Goal: Task Accomplishment & Management: Complete application form

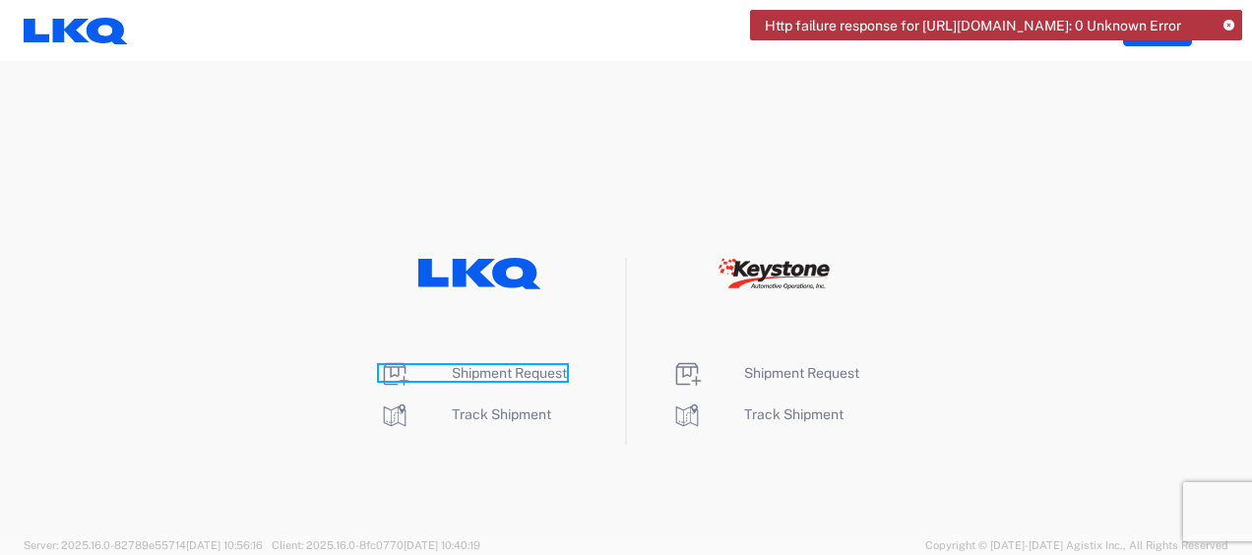
click at [499, 372] on span "Shipment Request" at bounding box center [509, 373] width 115 height 16
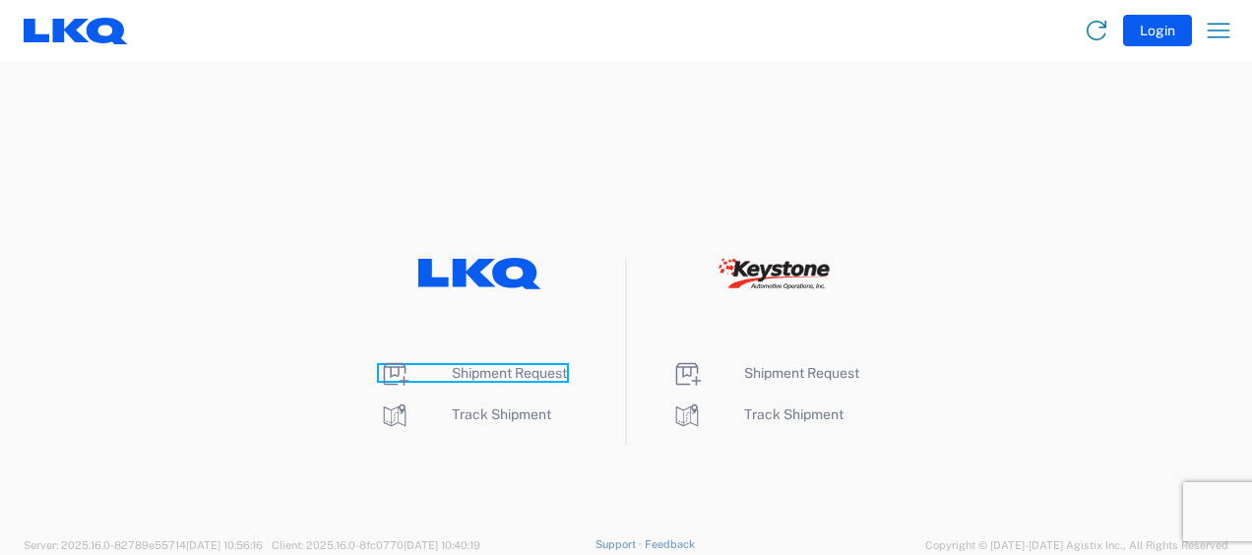
click at [498, 368] on span "Shipment Request" at bounding box center [509, 373] width 115 height 16
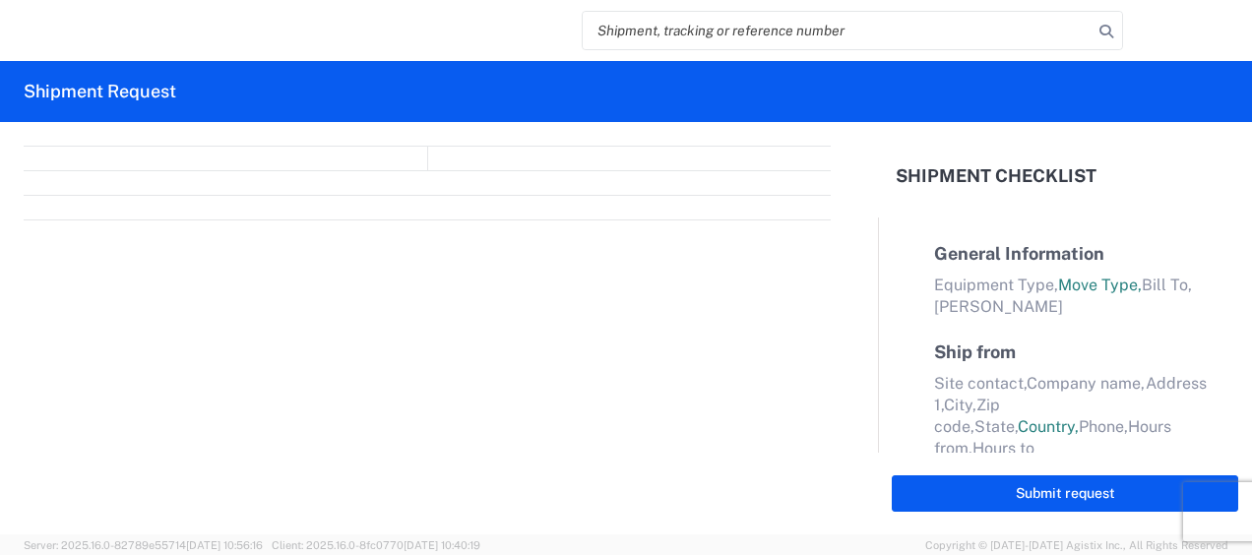
select select "FULL"
select select "LBS"
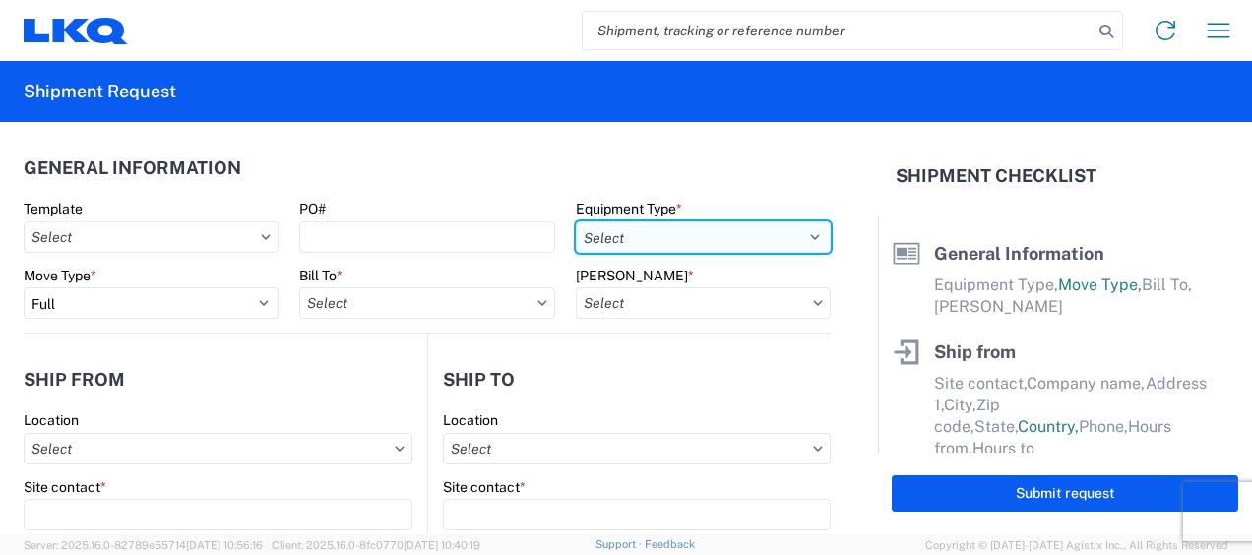
click at [774, 238] on select "Select 53’ Dry Van Flatbed Dropdeck (van) Lowboy (flatbed) Rail" at bounding box center [703, 238] width 255 height 32
select select "STDV"
click at [576, 222] on select "Select 53’ Dry Van Flatbed Dropdeck (van) Lowboy (flatbed) Rail" at bounding box center [703, 238] width 255 height 32
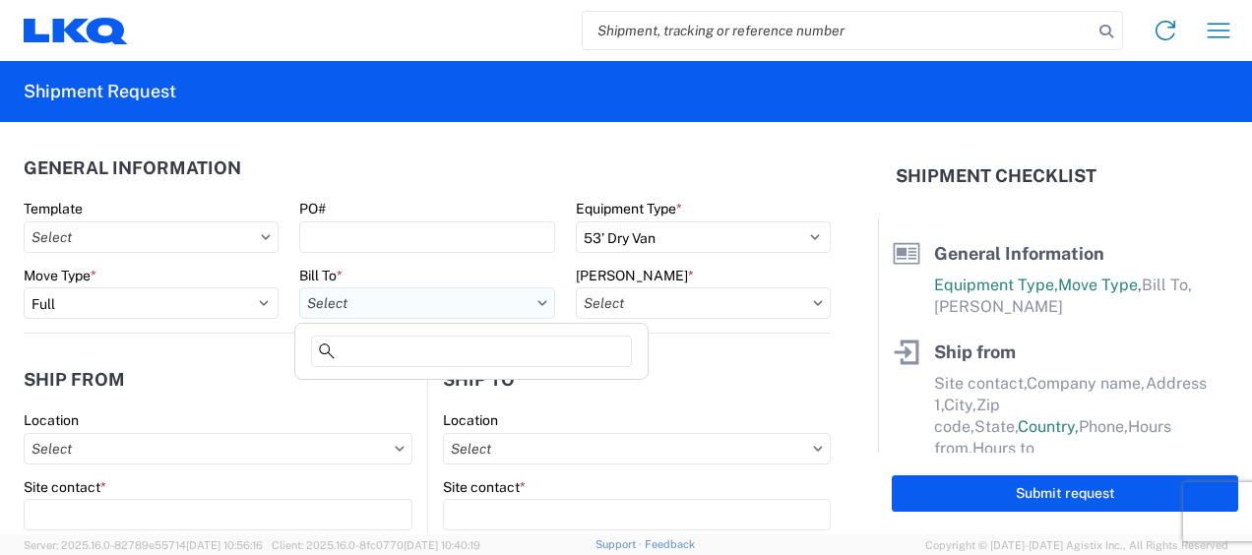
click at [421, 305] on input "Bill To *" at bounding box center [426, 304] width 255 height 32
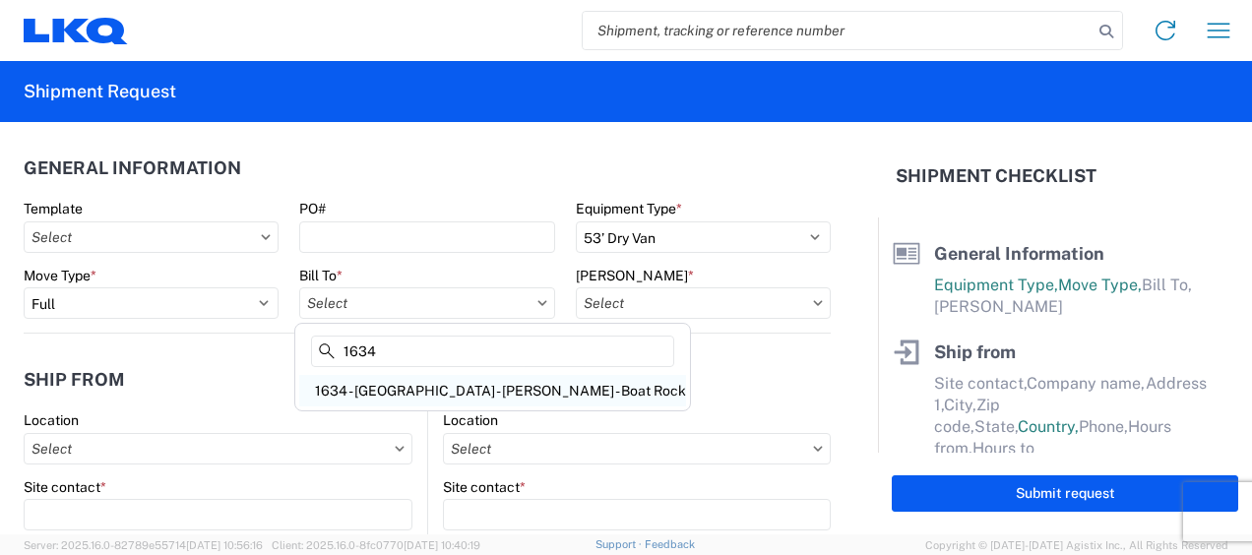
type input "1634"
click at [439, 390] on div "1634 - Atlanta - Knopf - Boat Rock" at bounding box center [492, 391] width 387 height 32
type input "1634 - Atlanta - Knopf - Boat Rock"
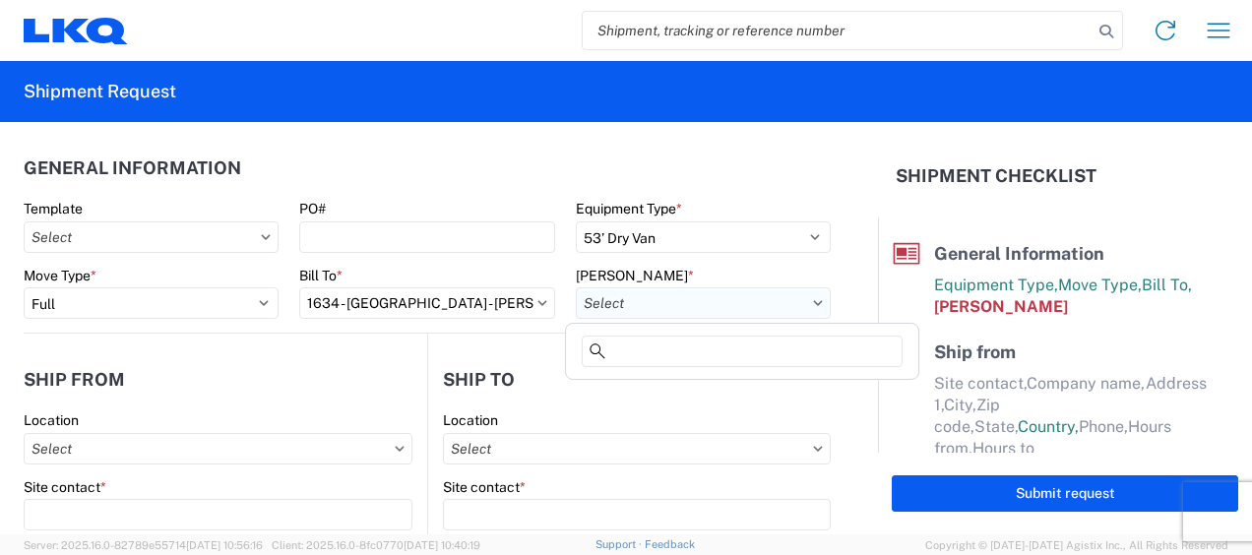
click at [740, 309] on input "Bill Code *" at bounding box center [703, 304] width 255 height 32
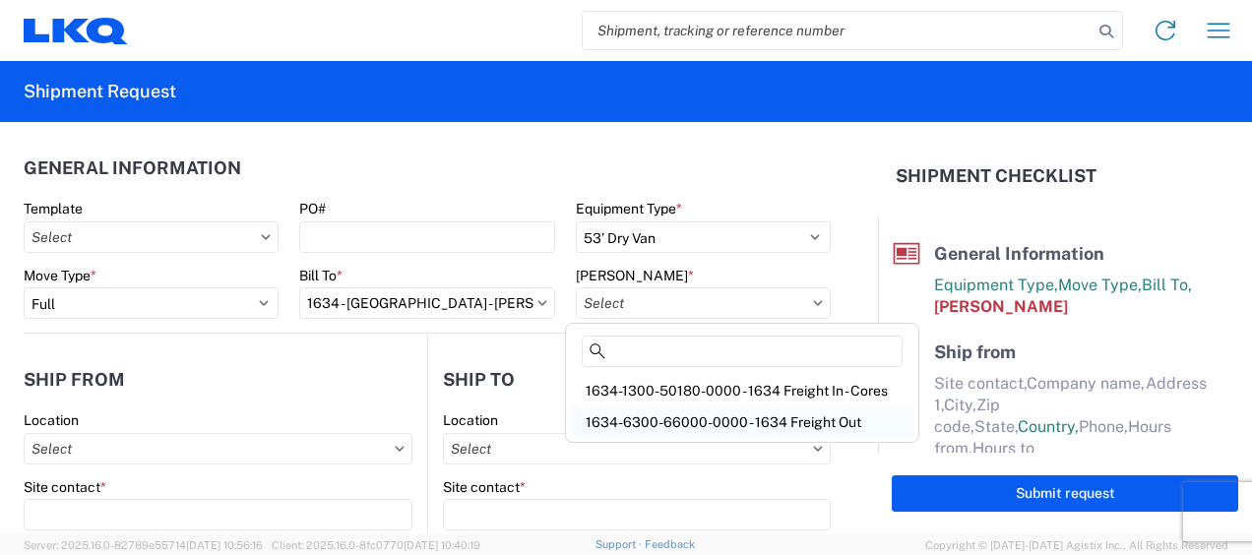
click at [752, 418] on div "1634-6300-66000-0000 - 1634 Freight Out" at bounding box center [742, 423] width 345 height 32
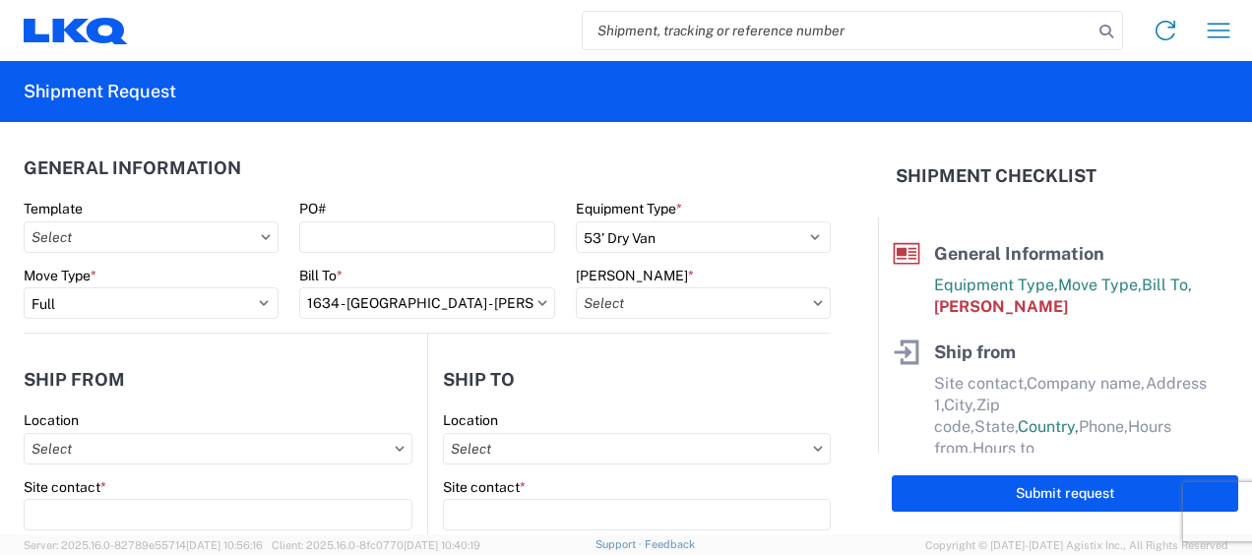
type input "1634-6300-66000-0000 - 1634 Freight Out"
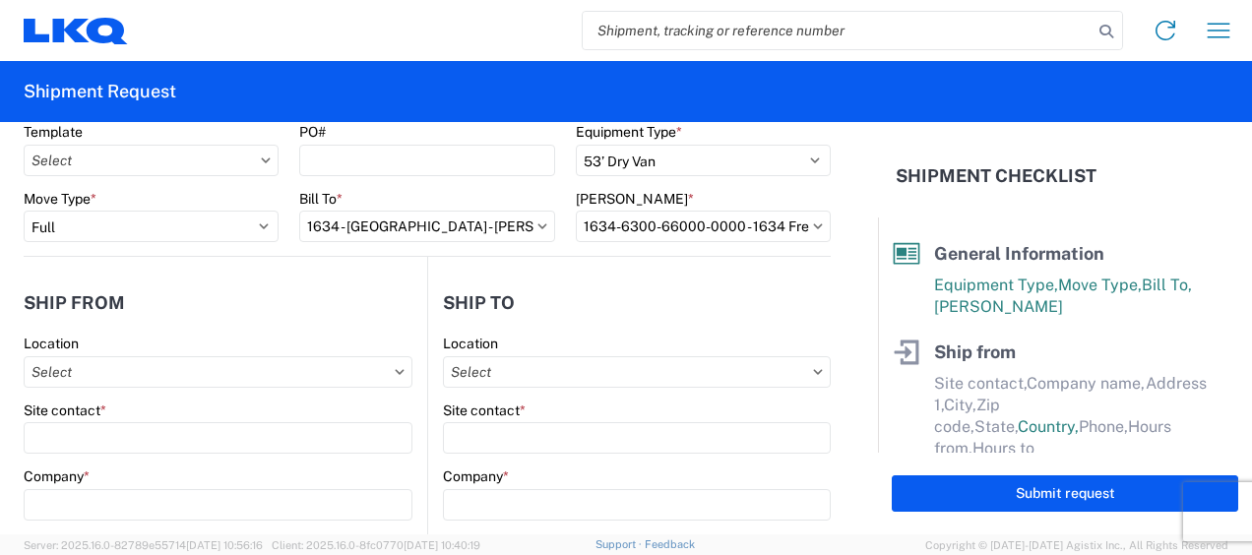
scroll to position [98, 0]
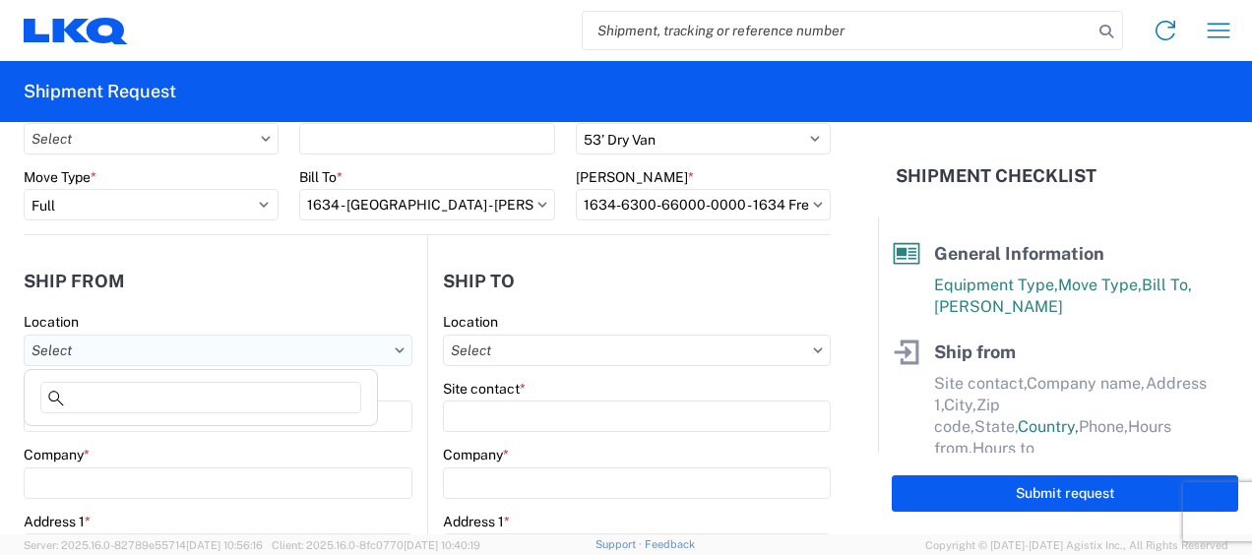
click at [140, 343] on input "Location" at bounding box center [218, 351] width 389 height 32
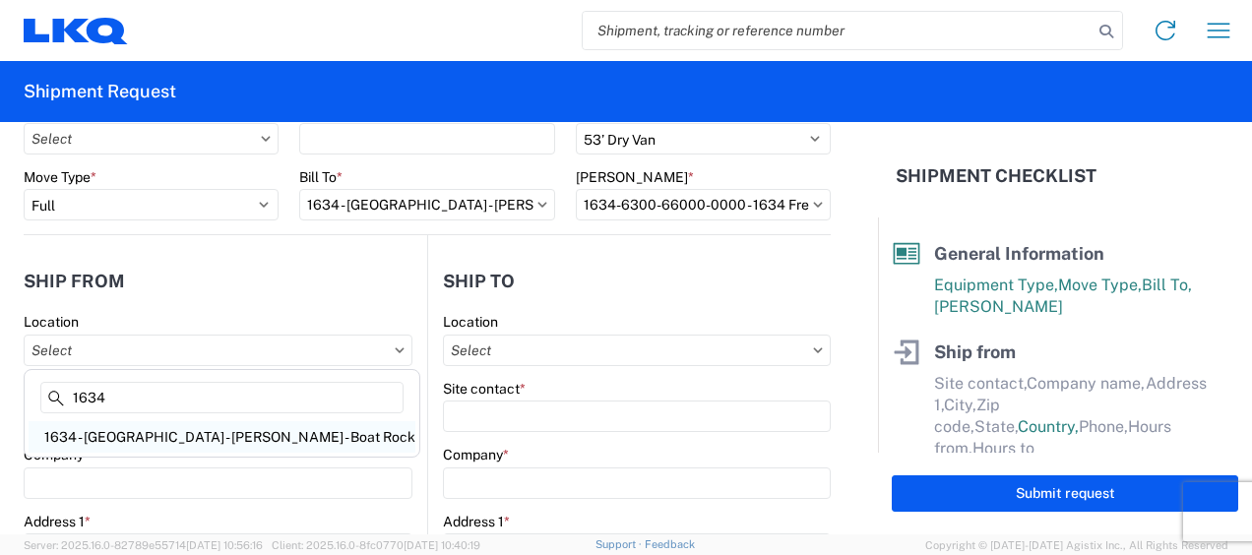
type input "1634"
click at [185, 433] on div "1634 - Atlanta - Knopf - Boat Rock" at bounding box center [222, 437] width 387 height 32
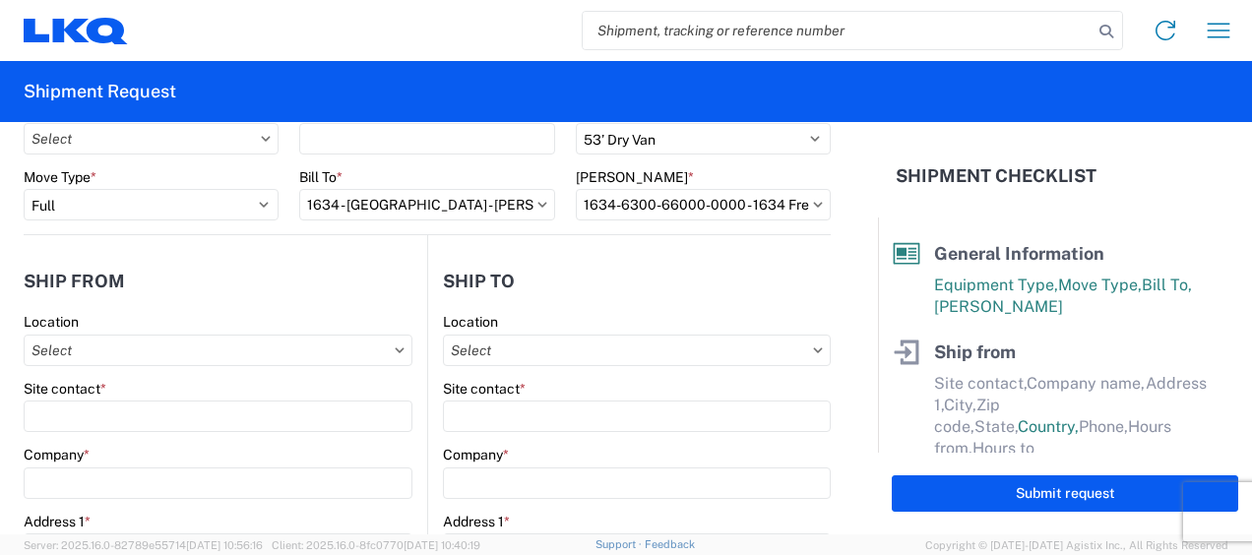
type input "1634 - Atlanta - Knopf - Boat Rock"
type input "LKQ Corporation"
type input "6320 Boat Rock Blvd SW"
type input "Atlanta"
type input "30336"
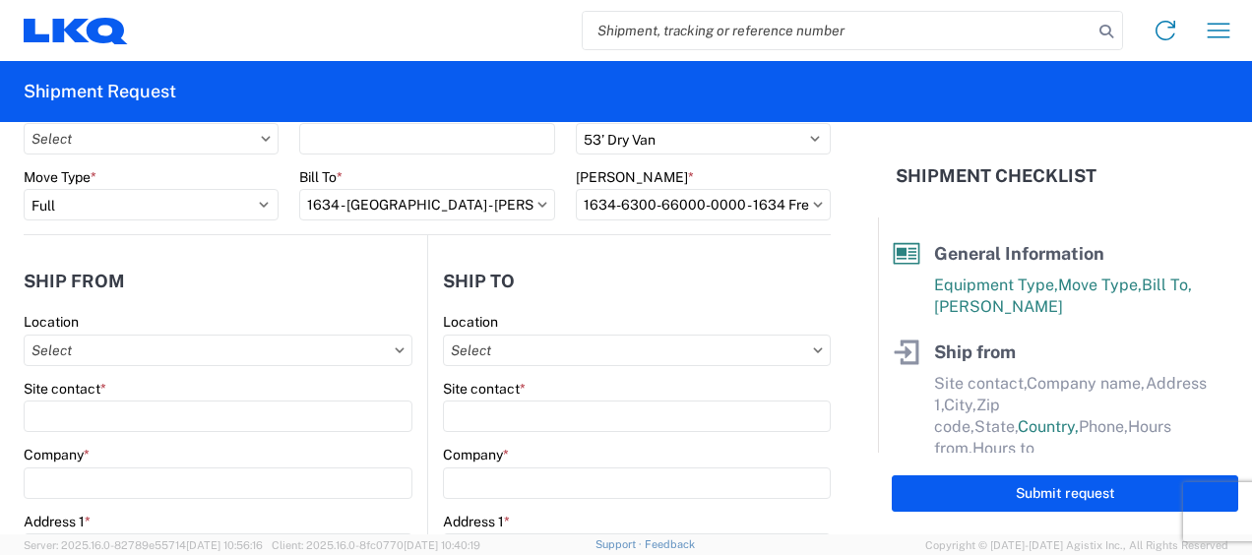
select select "GA"
select select "US"
type input "678-399-8501"
type input "00:00"
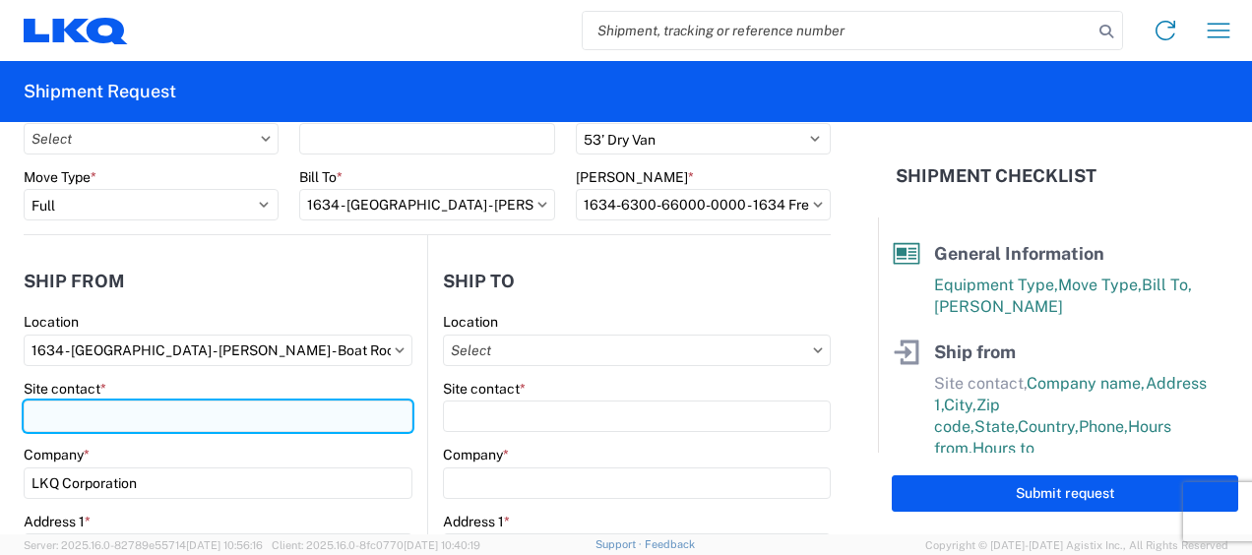
click at [106, 419] on input "Site contact *" at bounding box center [218, 417] width 389 height 32
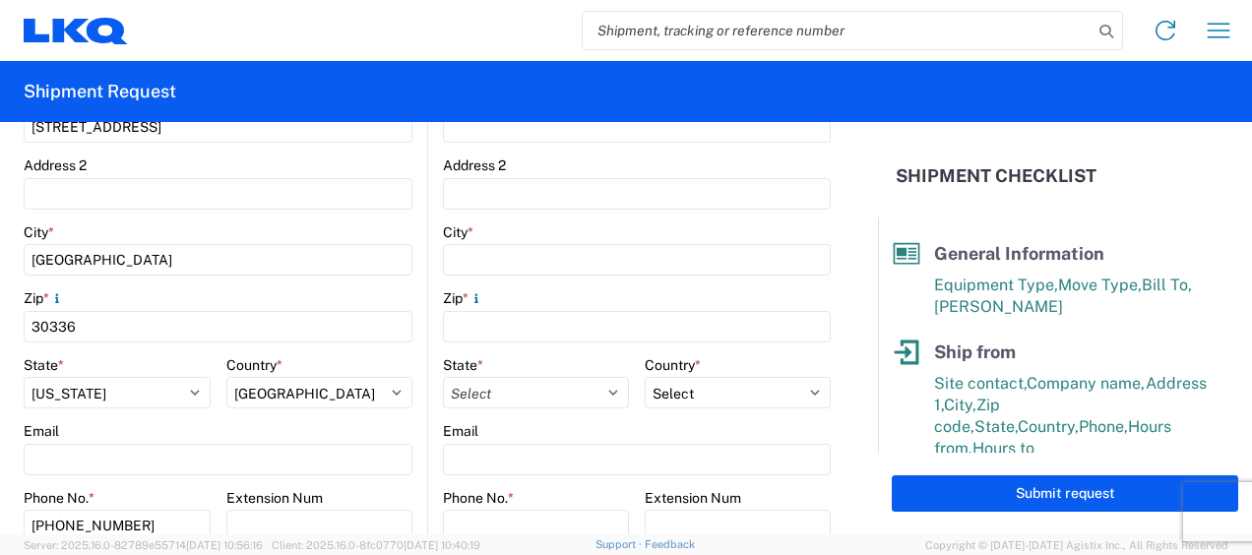
scroll to position [591, 0]
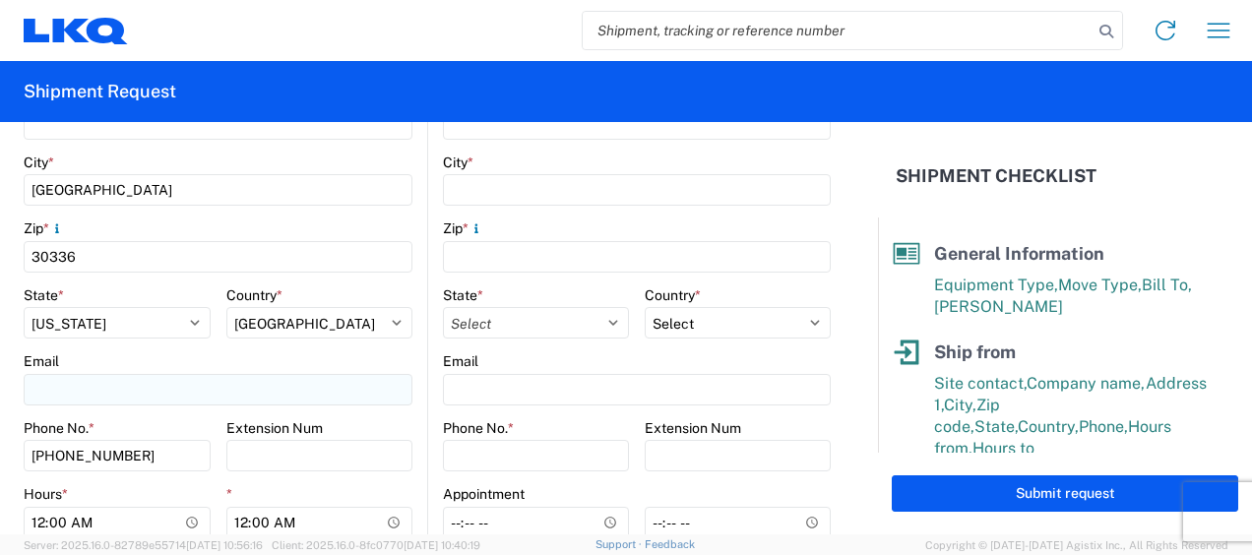
type input "jason v"
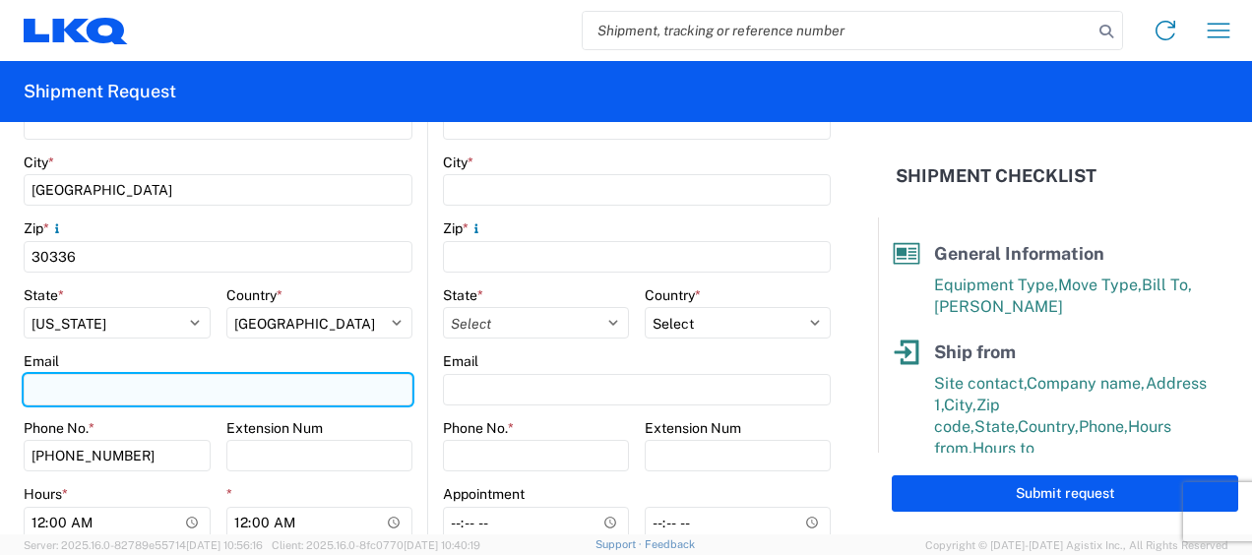
click at [131, 396] on input "Email" at bounding box center [218, 390] width 389 height 32
type input "mjvoyles@lkqcorp.com"
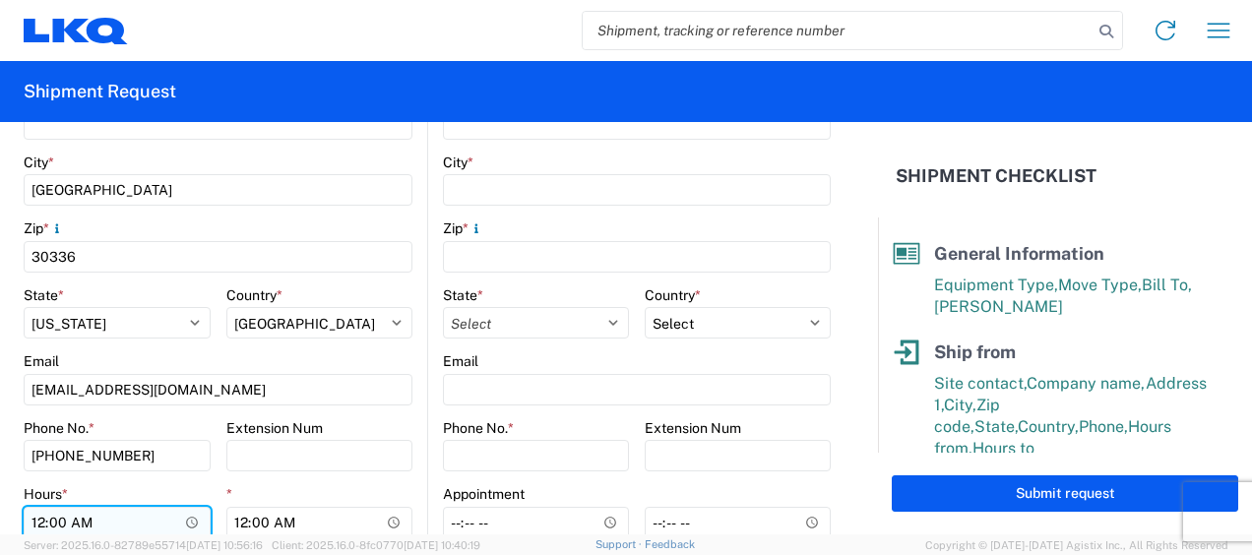
click at [37, 522] on input "00:00" at bounding box center [117, 523] width 187 height 32
type input "07:00"
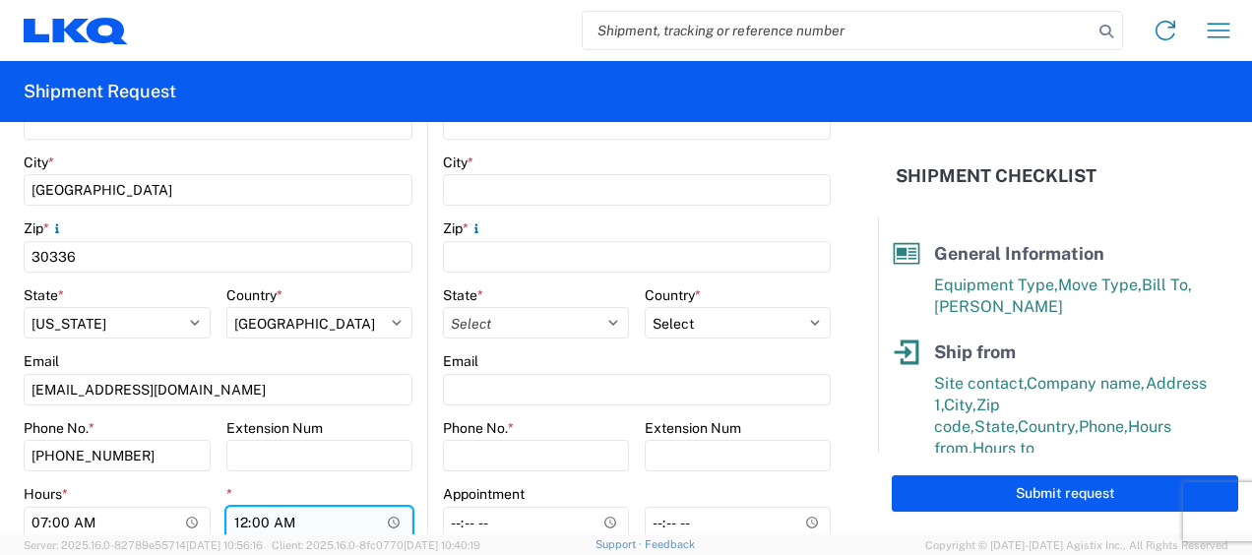
click at [237, 521] on input "00:00" at bounding box center [319, 523] width 187 height 32
click at [288, 519] on input "01:00" at bounding box center [319, 523] width 187 height 32
type input "13:00"
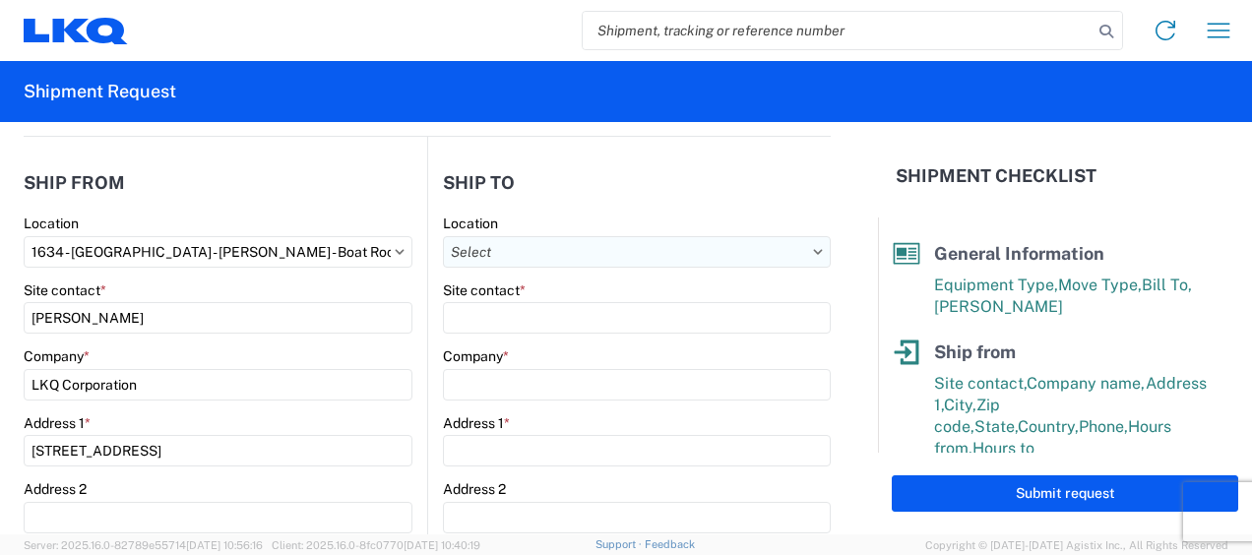
click at [721, 250] on input "Location" at bounding box center [637, 252] width 388 height 32
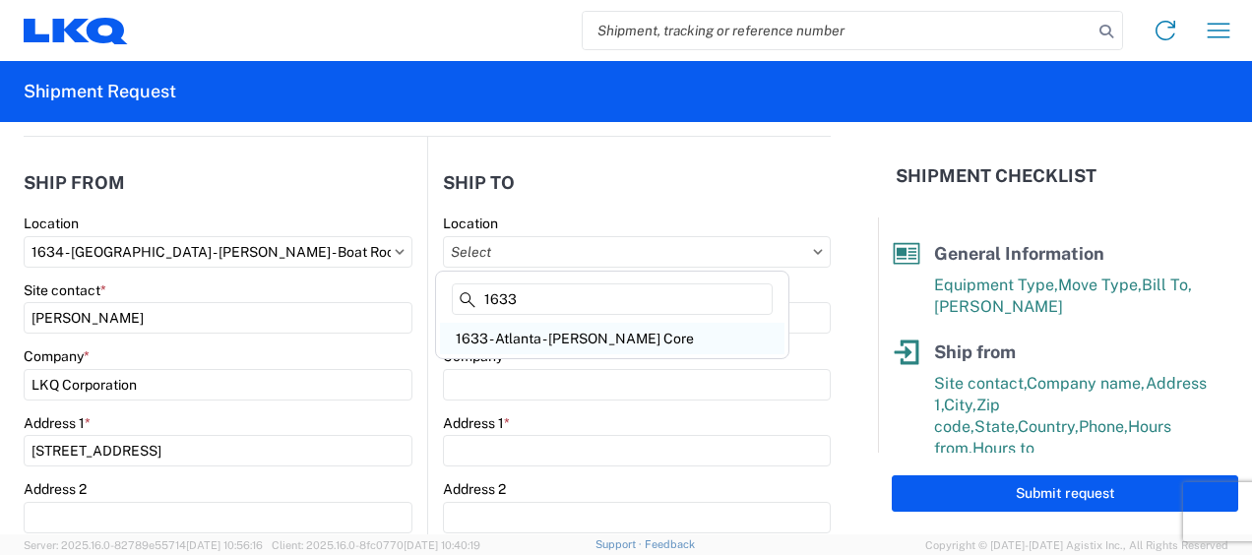
type input "1633"
click at [537, 337] on div "1633 - Atlanta - Knopf Core" at bounding box center [612, 339] width 345 height 32
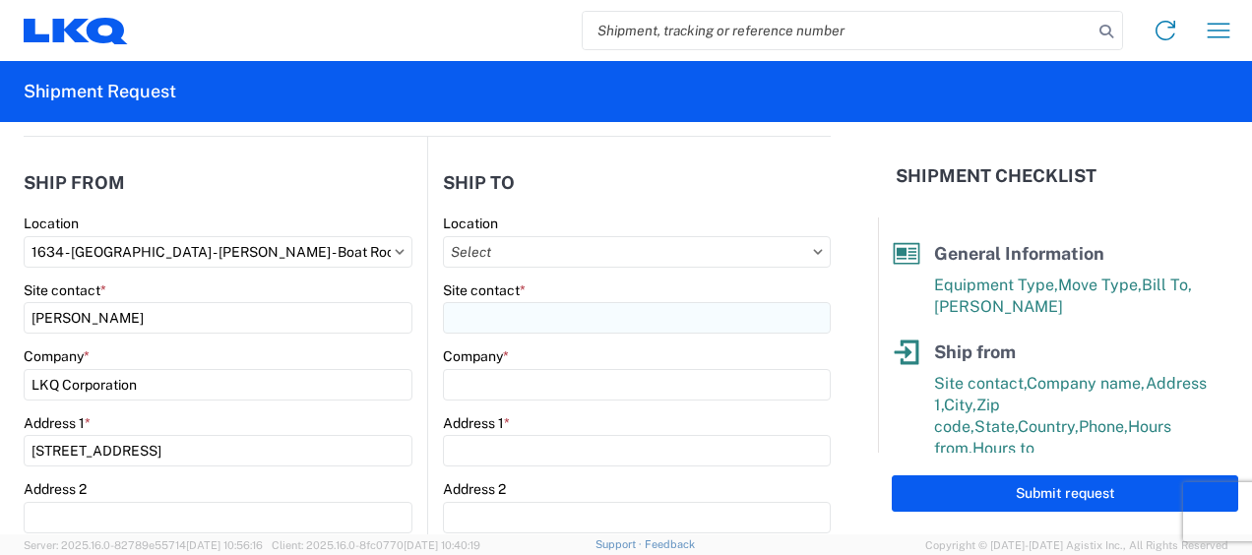
type input "1633 - Atlanta - Knopf Core"
type input "LKQ Corporation"
type input "4585 Frederick Dr SW"
type input "Atlanta"
type input "30336"
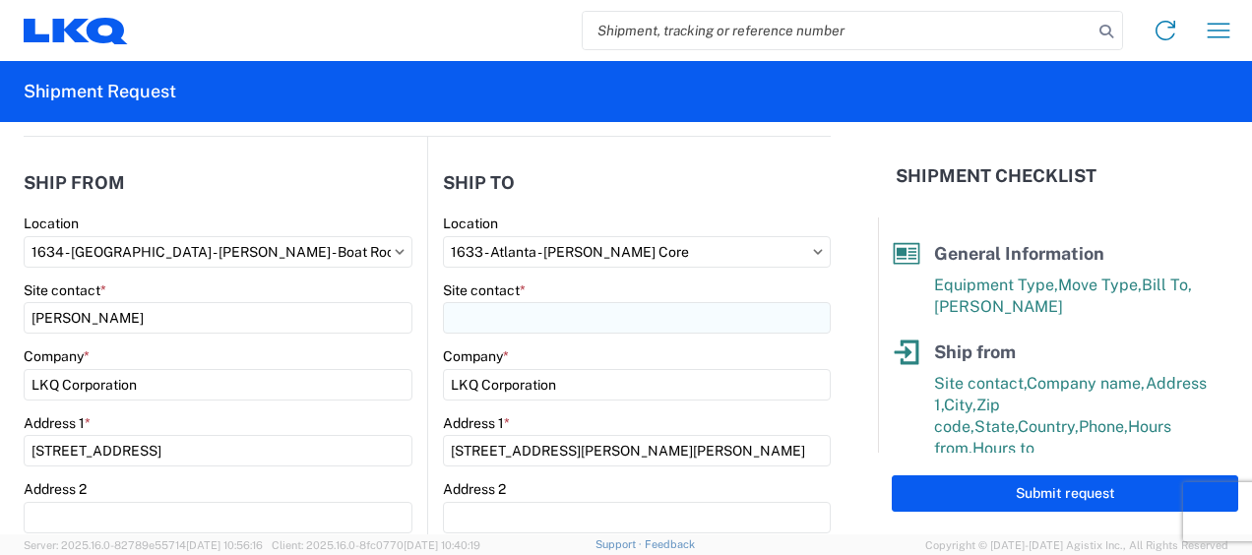
select select "GA"
select select "US"
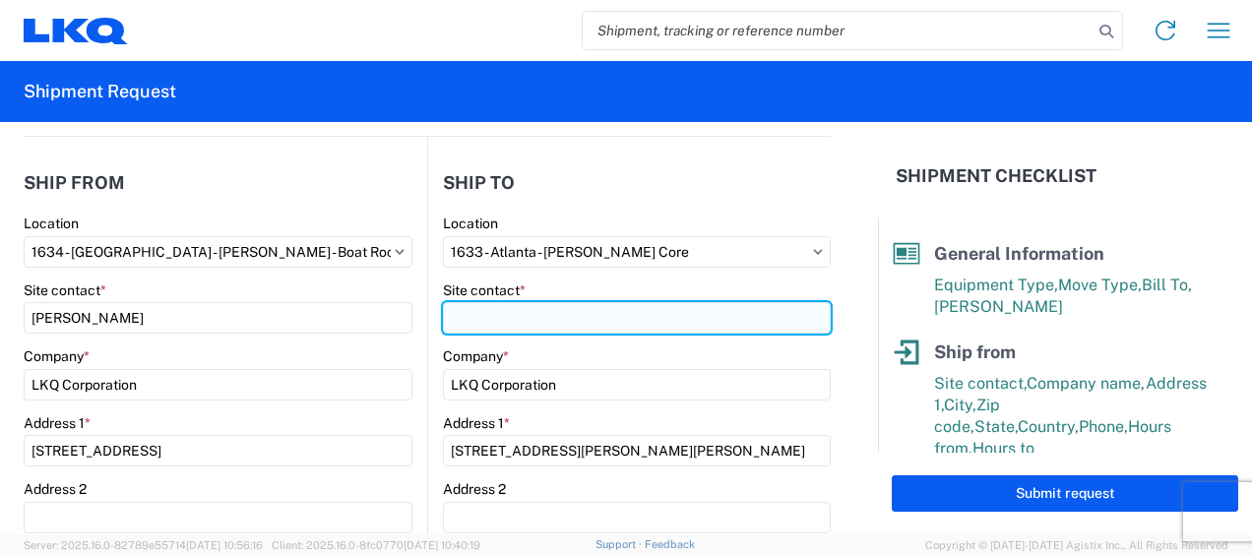
click at [494, 321] on input "Site contact *" at bounding box center [637, 318] width 388 height 32
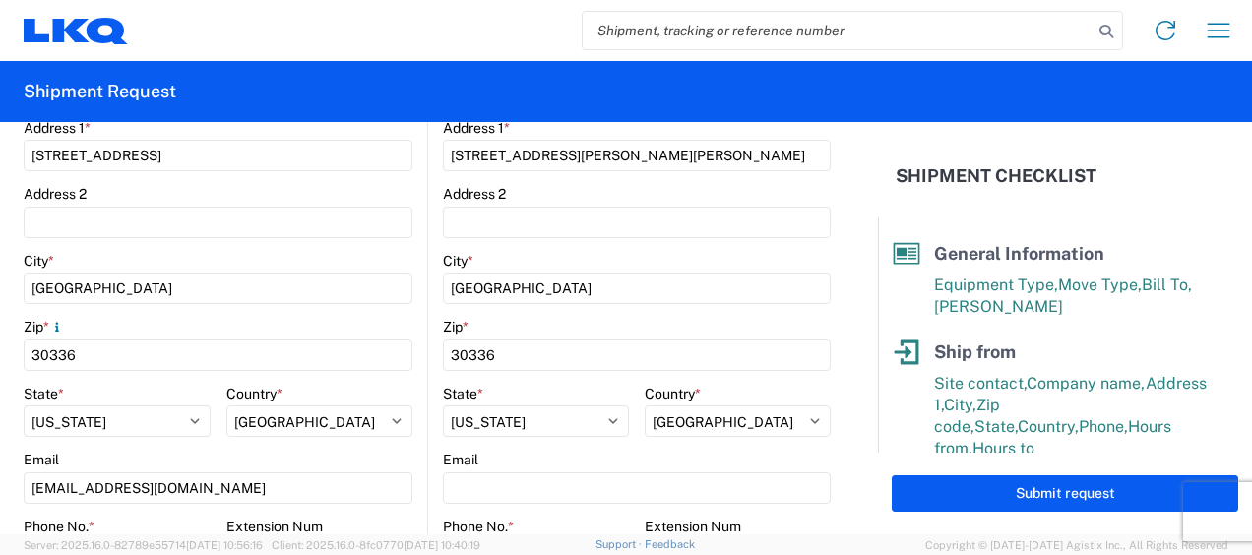
scroll to position [591, 0]
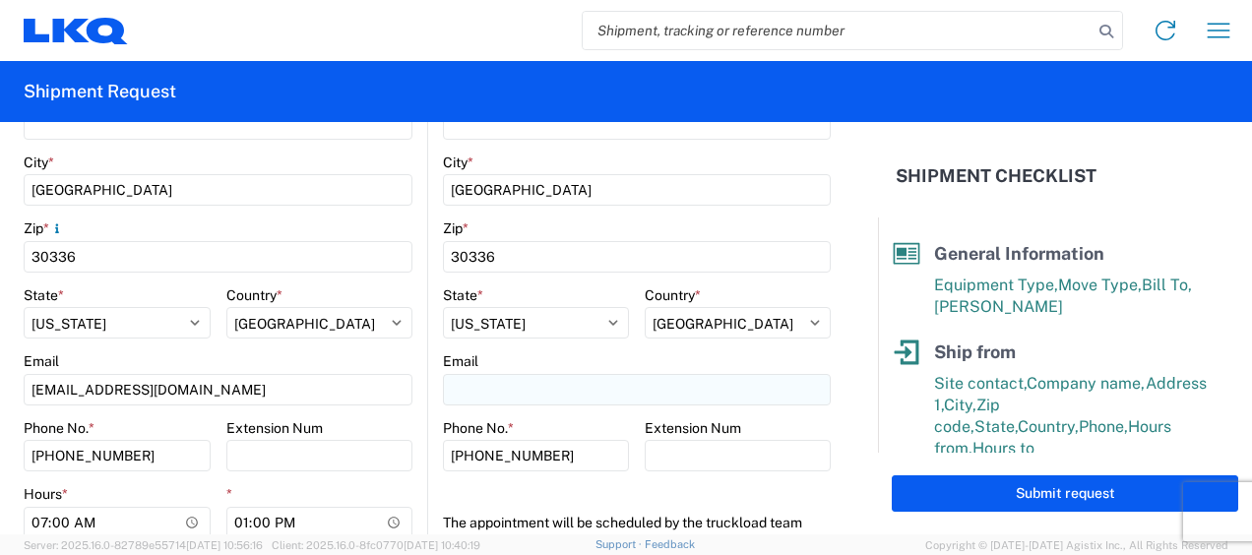
type input "rafael lopez"
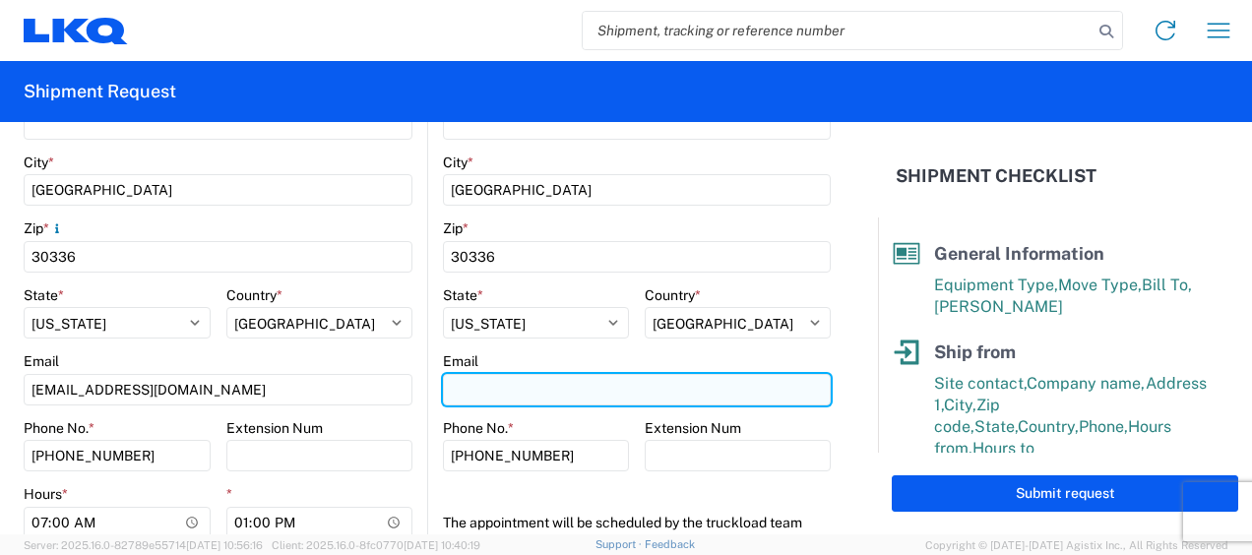
click at [484, 382] on input "Email" at bounding box center [637, 390] width 388 height 32
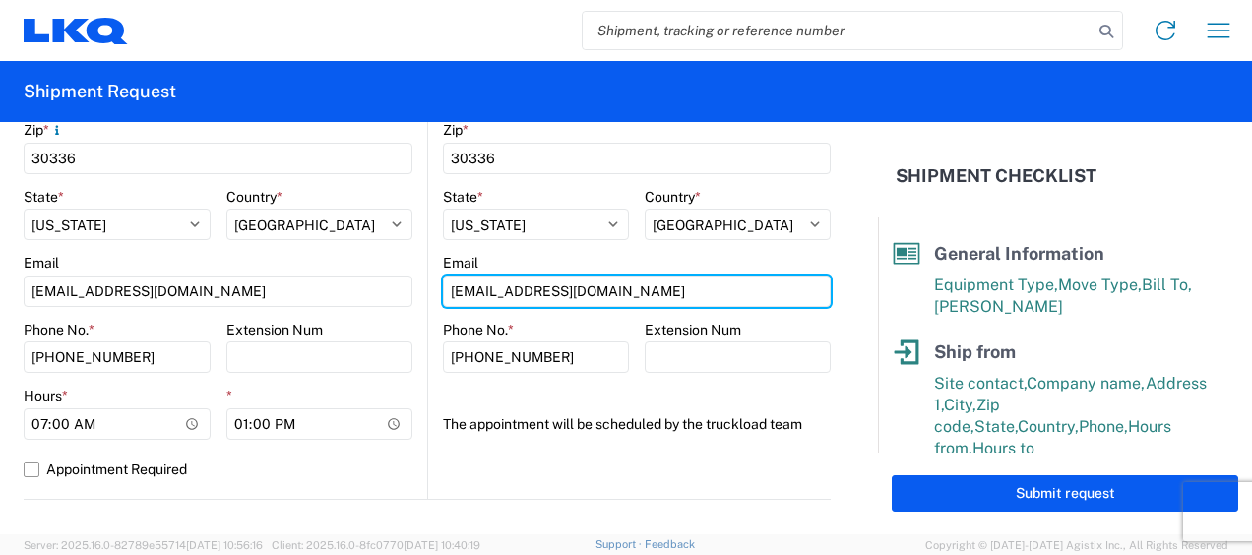
scroll to position [886, 0]
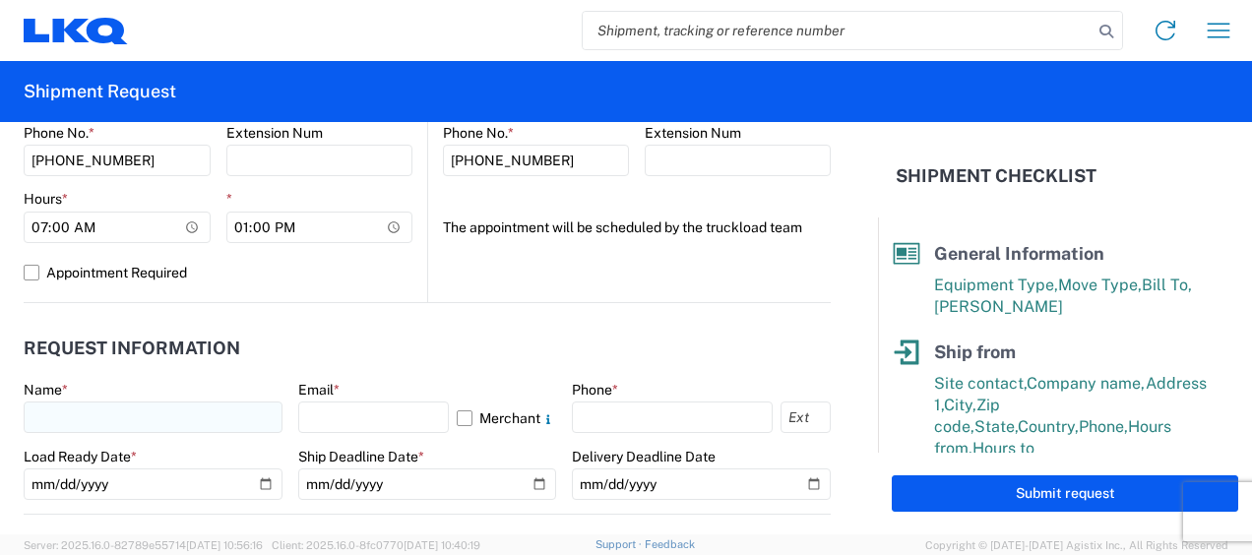
type input "rafxlopez@lkqcorp.com"
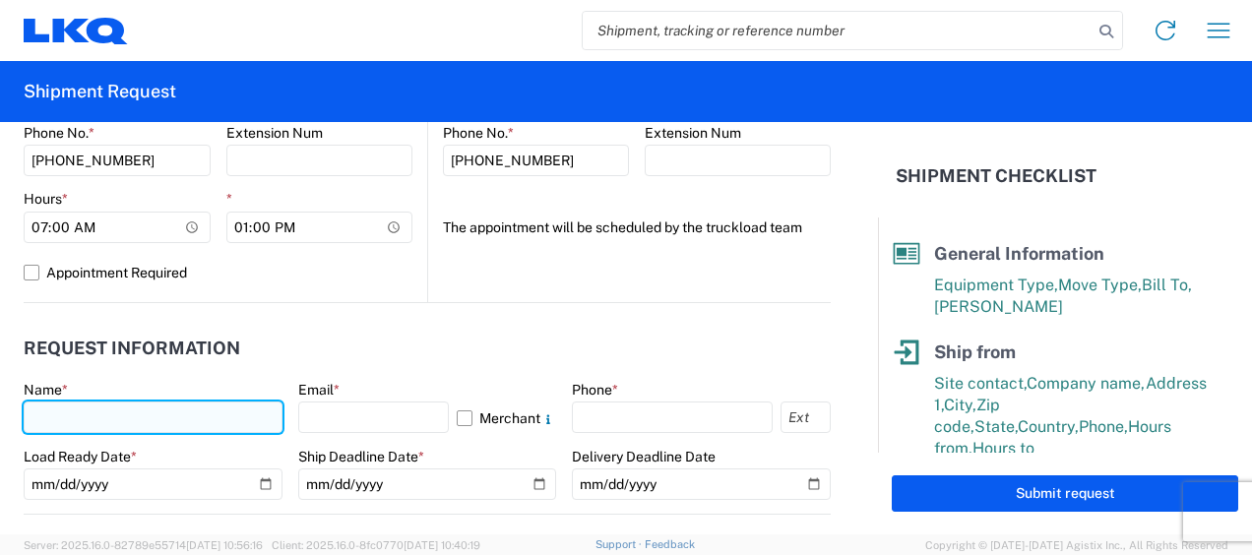
click at [128, 416] on input "text" at bounding box center [153, 418] width 259 height 32
type input "jason v"
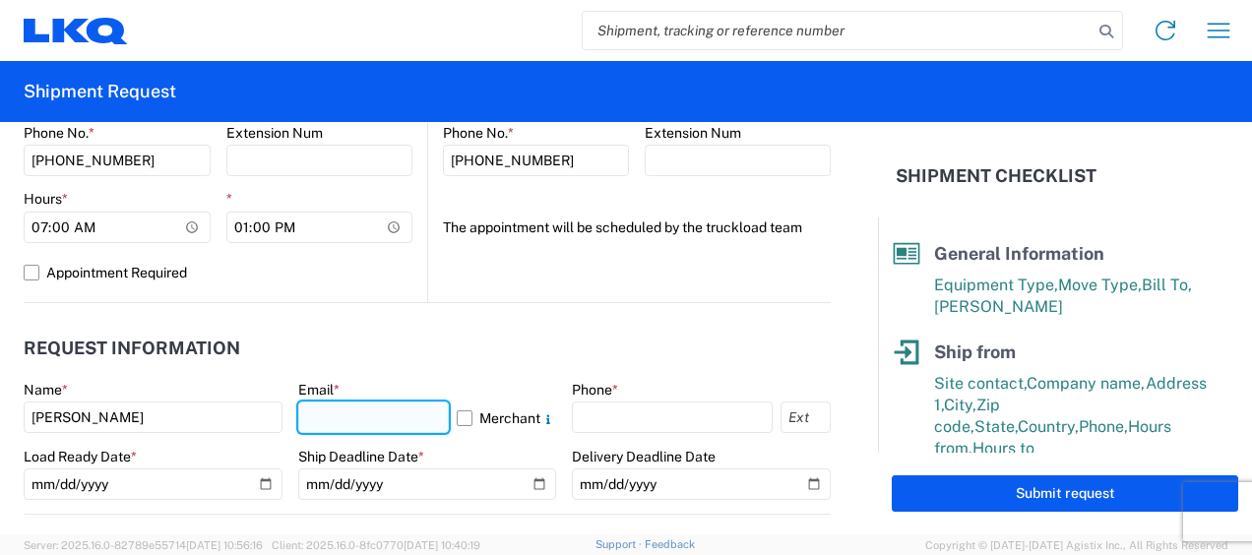
click at [391, 416] on input "text" at bounding box center [374, 418] width 152 height 32
type input "mjvoyles@lkqcorp.com"
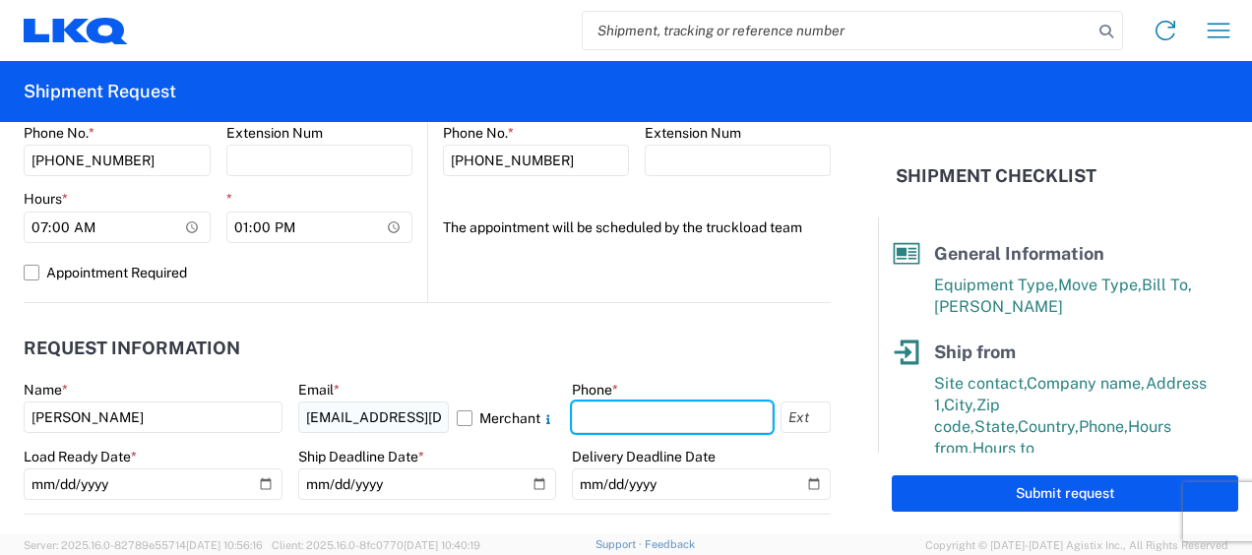
type input "6783998501"
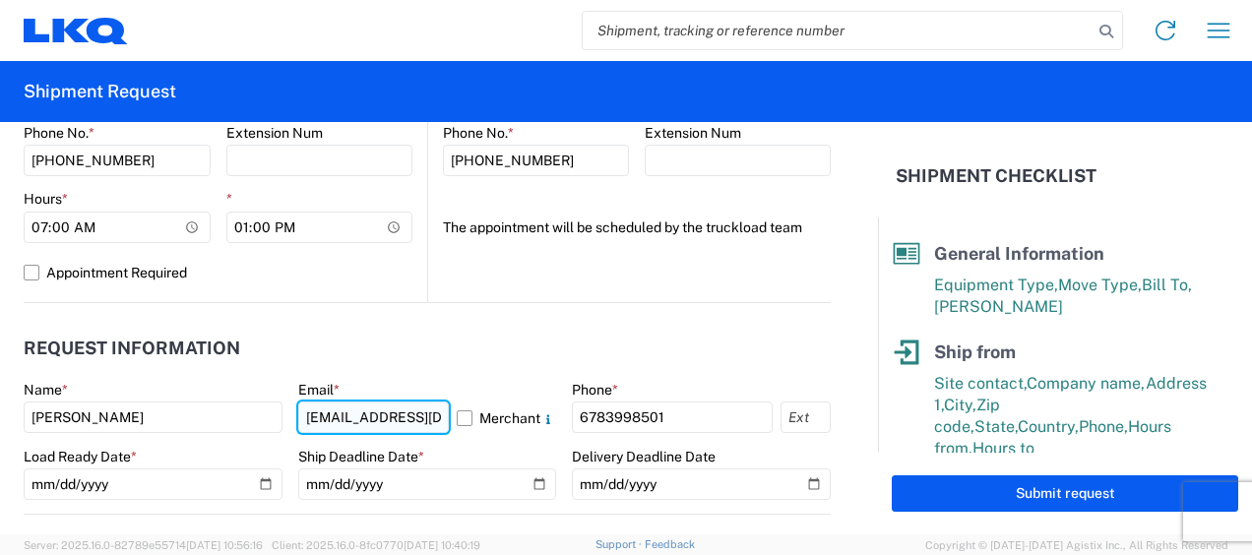
click at [352, 419] on input "acgarcia@lkqcorp.com" at bounding box center [374, 418] width 152 height 32
type input "mjvoyles@lkqcorp.com"
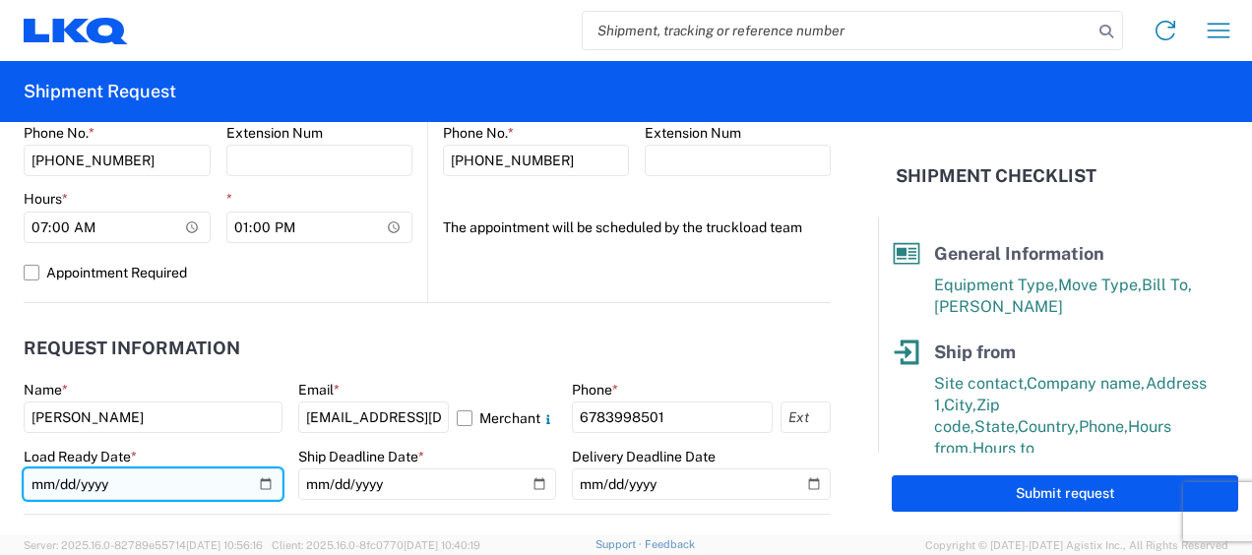
click at [45, 481] on input "date" at bounding box center [153, 485] width 259 height 32
type input "2025-08-12"
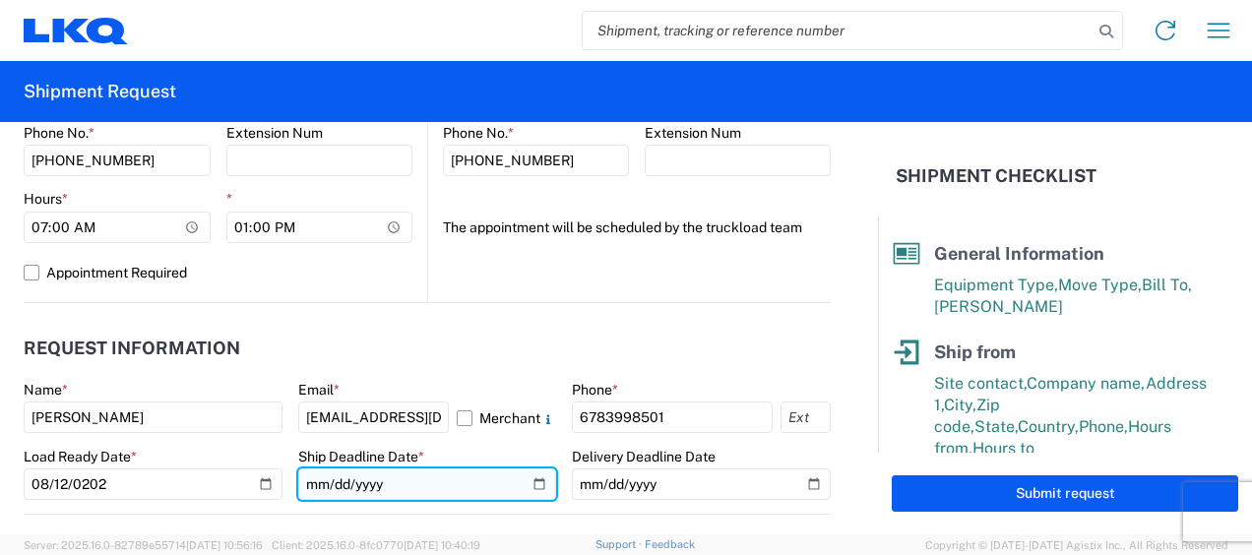
click at [312, 480] on input "date" at bounding box center [427, 485] width 259 height 32
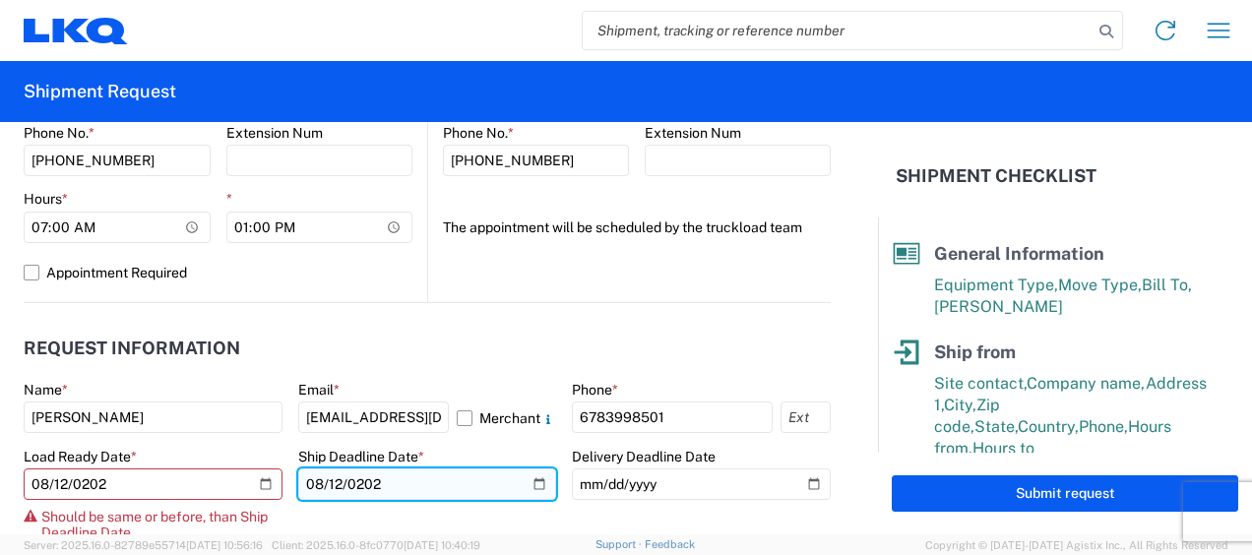
type input "2025-08-12"
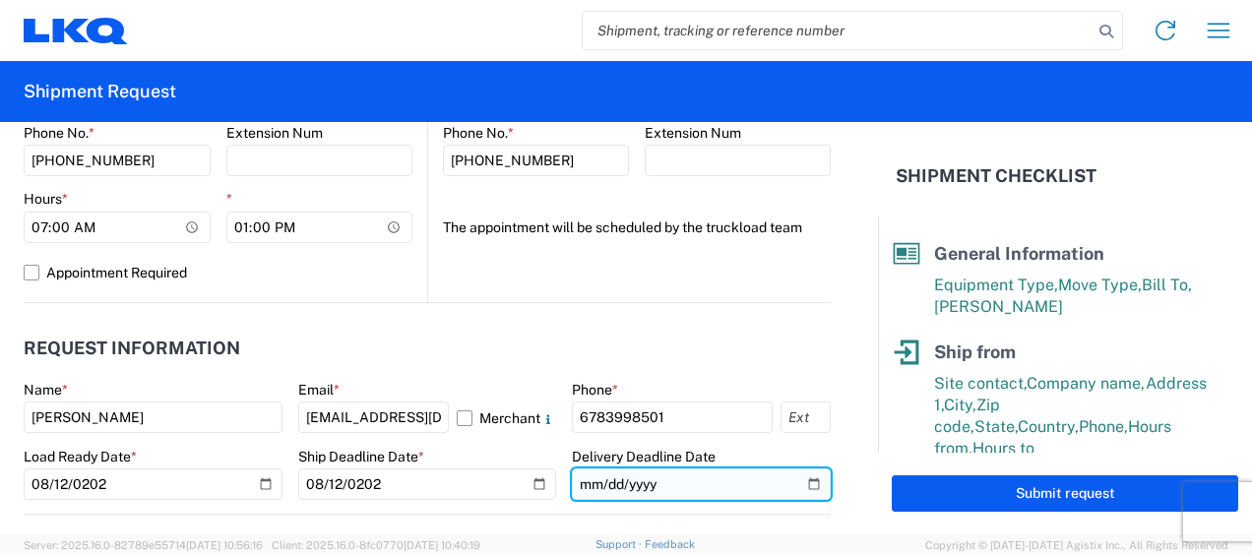
click at [580, 483] on input "date" at bounding box center [701, 485] width 259 height 32
type input "2025-08-12"
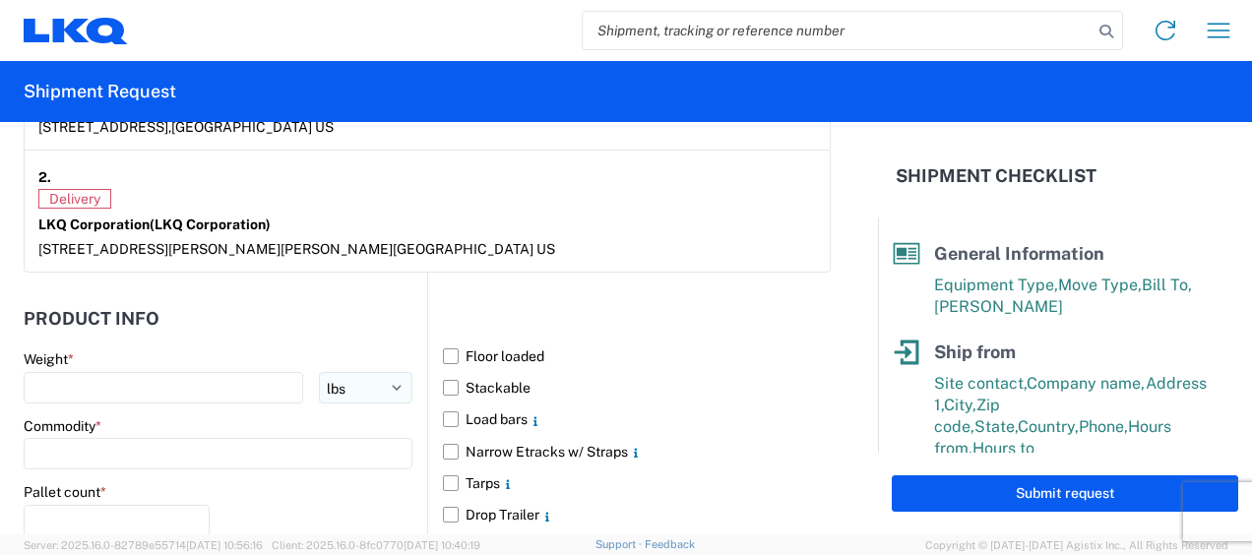
scroll to position [1674, 0]
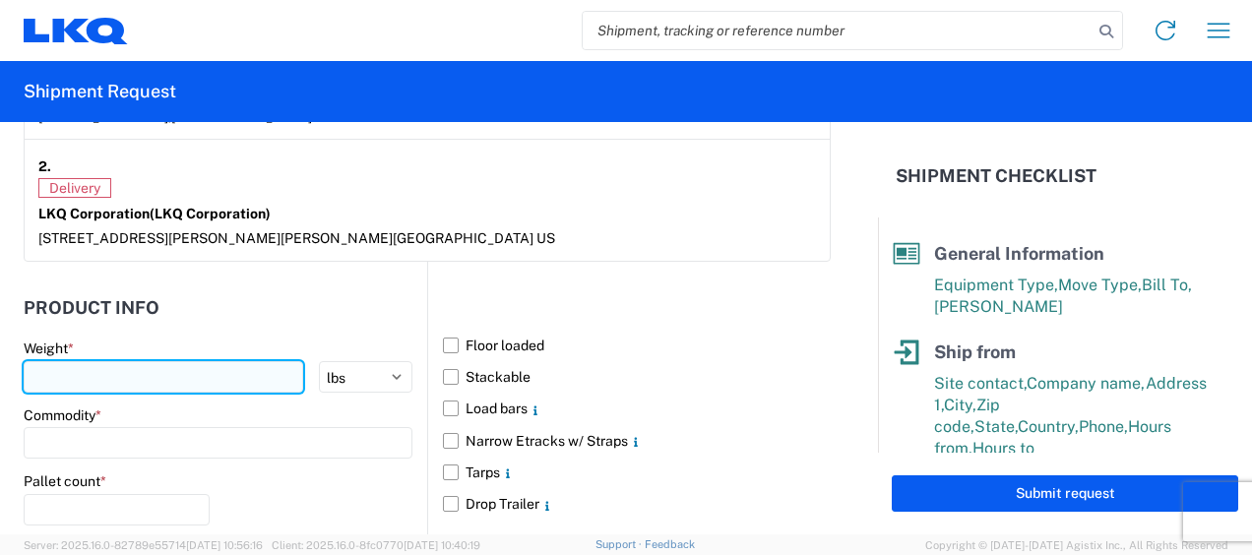
click at [205, 368] on input "number" at bounding box center [164, 377] width 280 height 32
type input "44000"
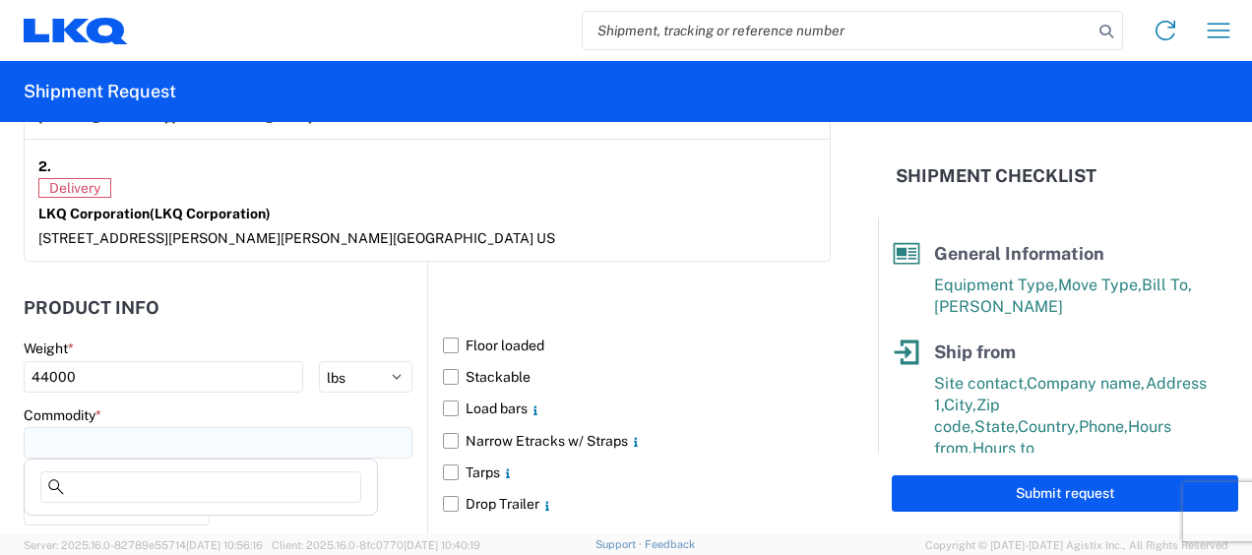
click at [260, 435] on input at bounding box center [218, 443] width 389 height 32
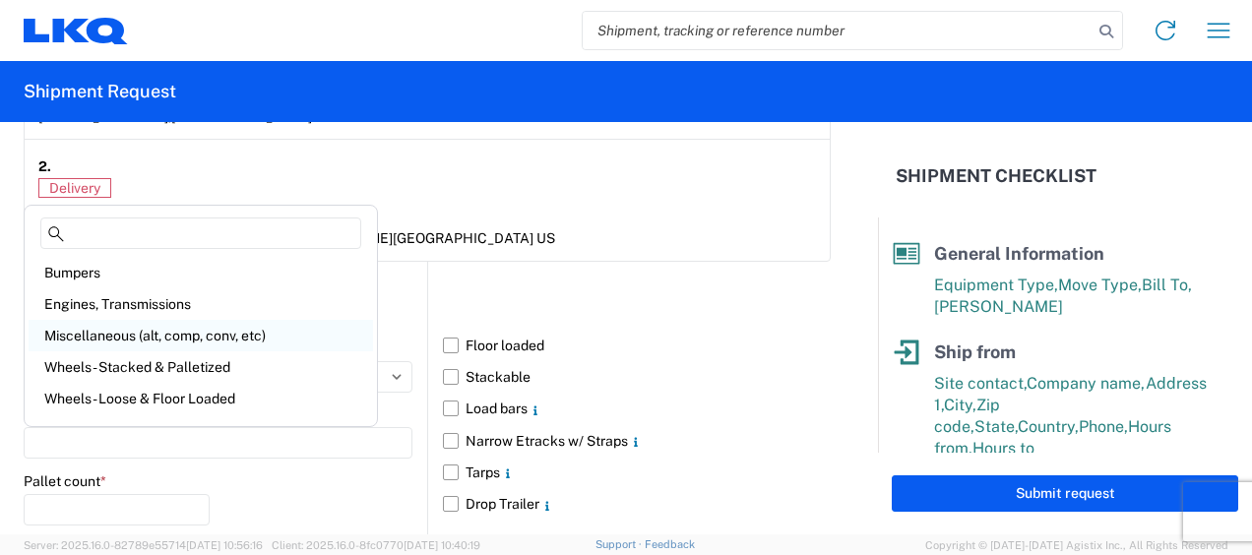
click at [169, 336] on div "Miscellaneous (alt, comp, conv, etc)" at bounding box center [201, 336] width 345 height 32
type input "Miscellaneous (alt, comp, conv, etc)"
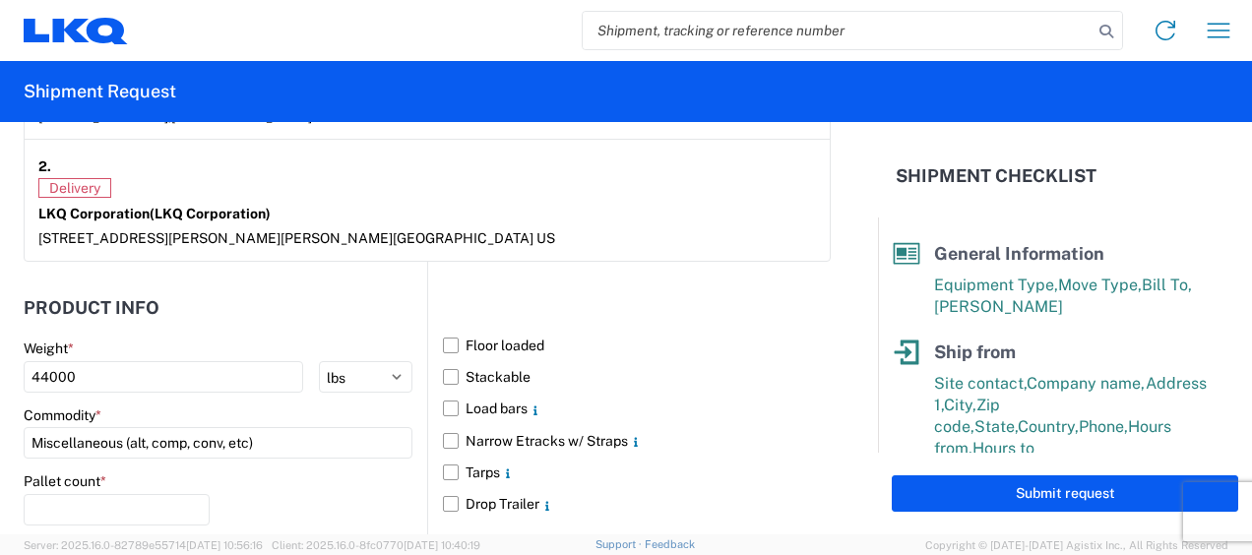
scroll to position [1871, 0]
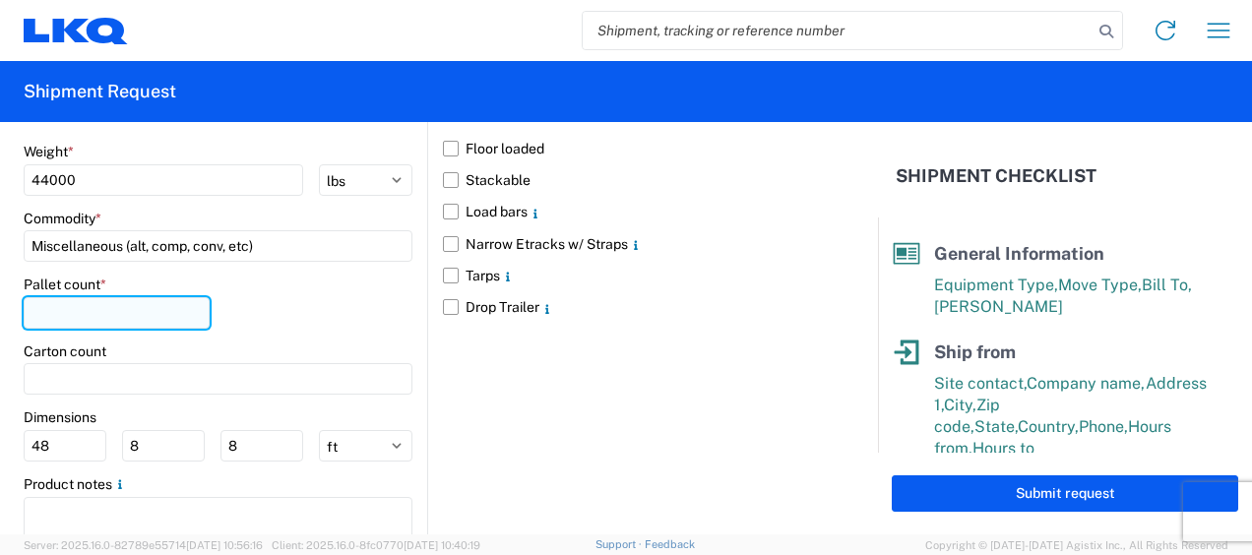
click at [151, 305] on input "number" at bounding box center [117, 313] width 186 height 32
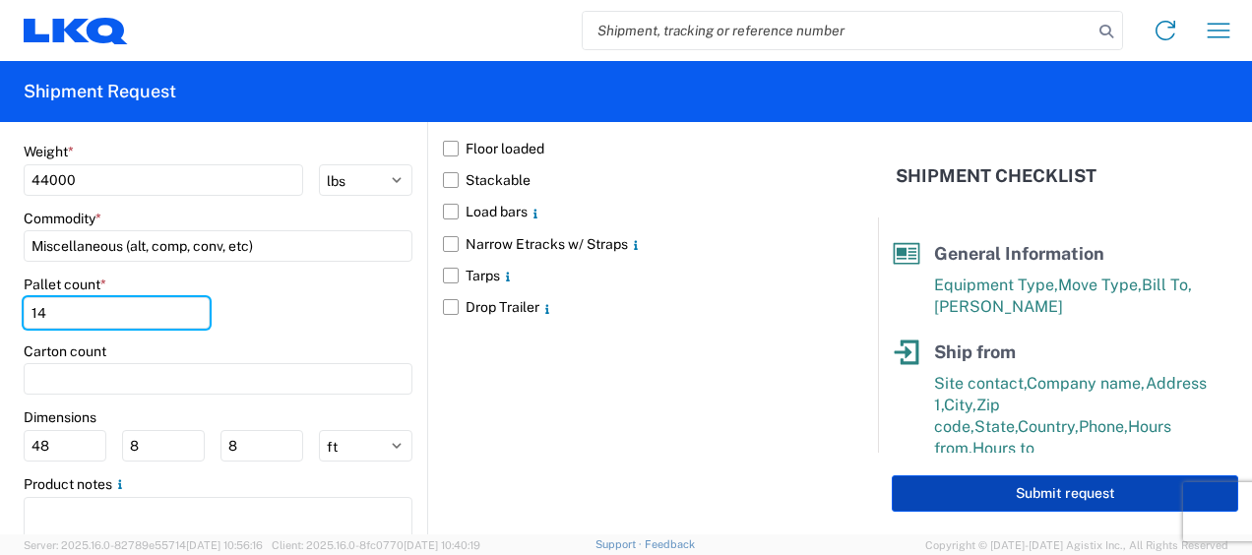
type input "14"
click at [1056, 494] on button "Submit request" at bounding box center [1065, 494] width 347 height 36
select select "US"
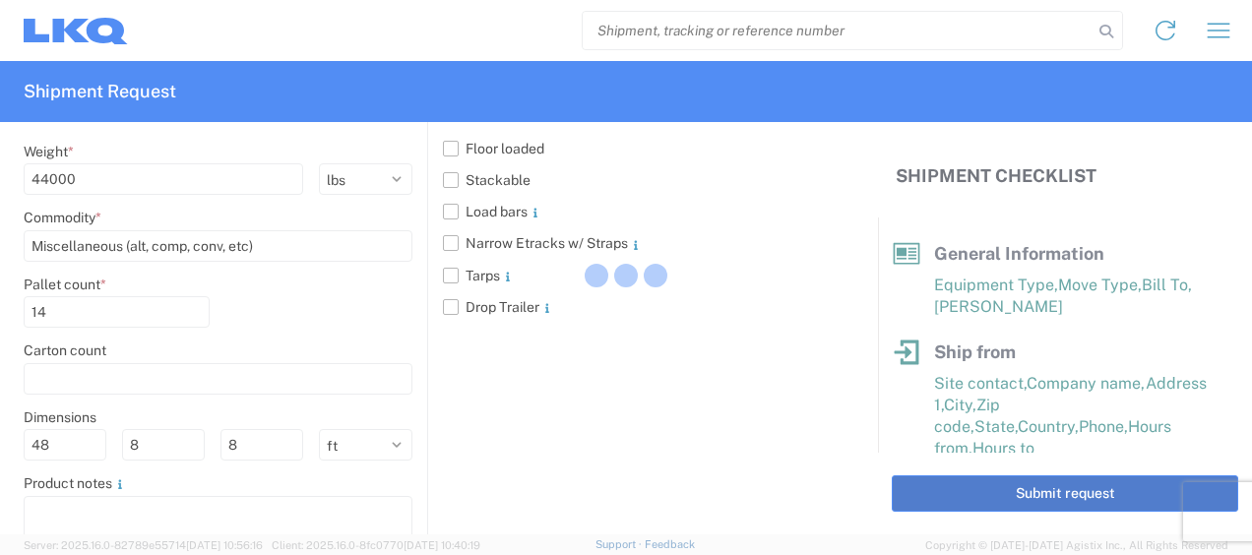
scroll to position [1870, 0]
